Goal: Information Seeking & Learning: Learn about a topic

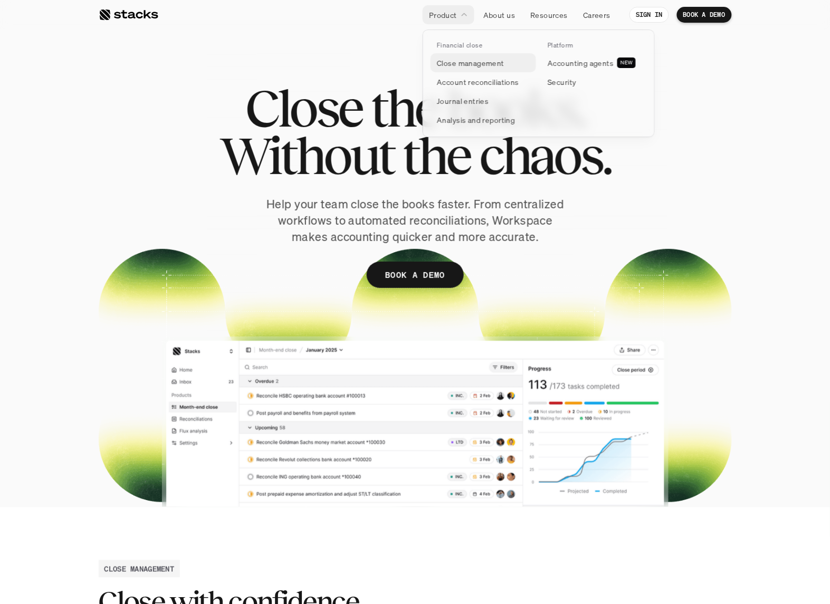
click at [468, 60] on p "Close management" at bounding box center [471, 63] width 68 height 11
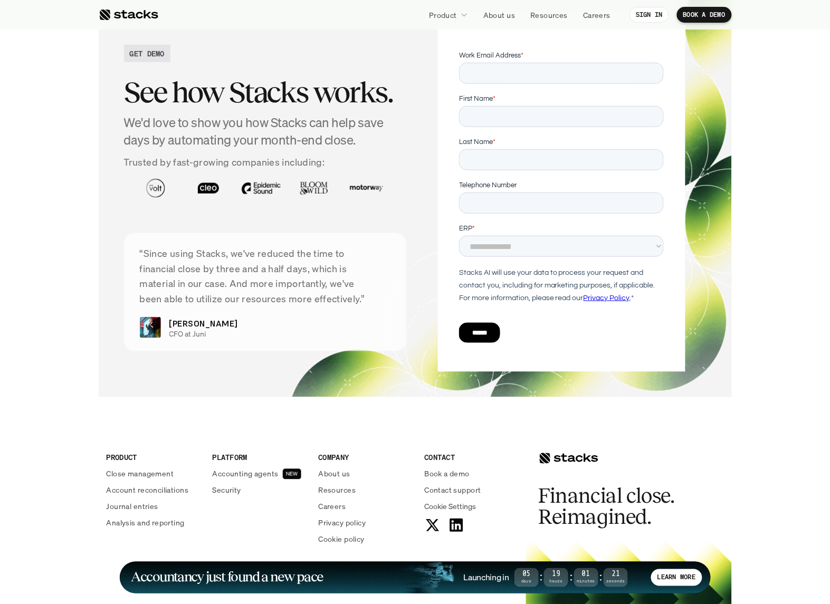
scroll to position [3564, 0]
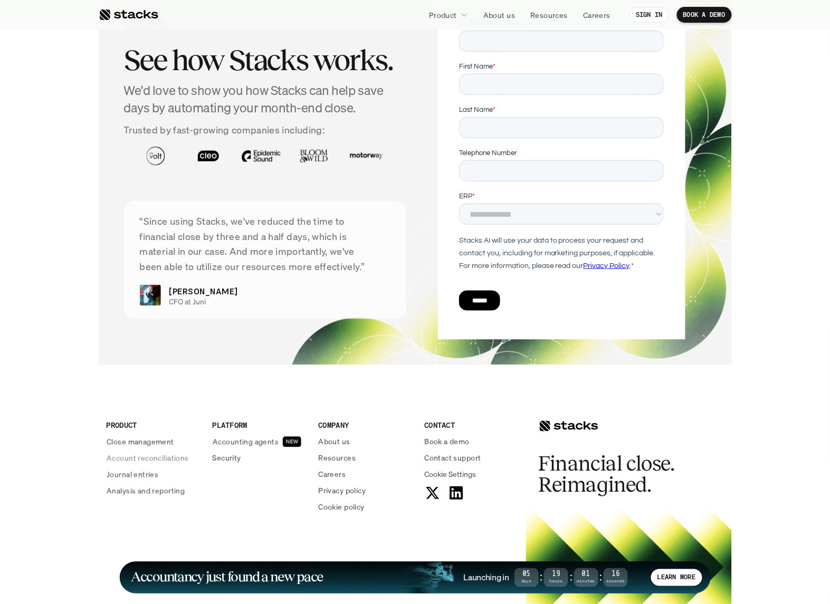
click at [141, 486] on p "Analysis and reporting" at bounding box center [146, 491] width 78 height 11
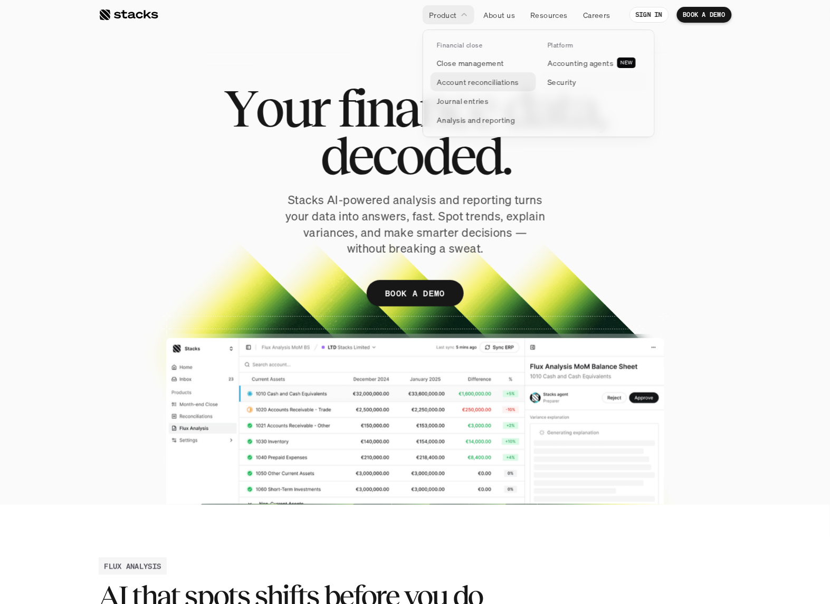
click at [440, 80] on p "Account reconciliations" at bounding box center [478, 82] width 82 height 11
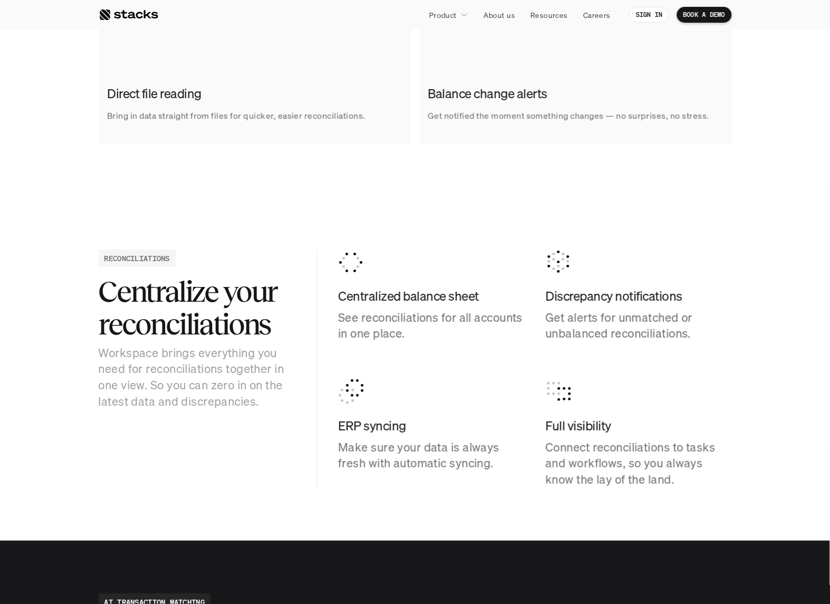
scroll to position [924, 0]
